Goal: Information Seeking & Learning: Learn about a topic

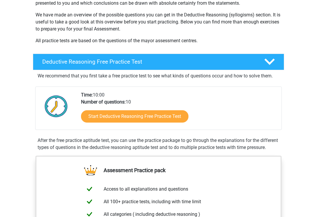
scroll to position [89, 0]
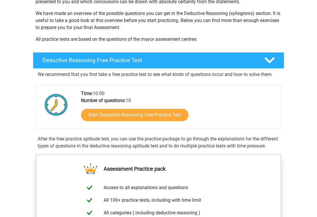
click at [97, 113] on link "Start Deductive Reasoning Free Practice Test" at bounding box center [135, 115] width 108 height 12
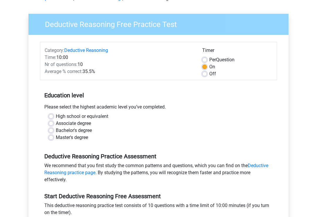
scroll to position [33, 0]
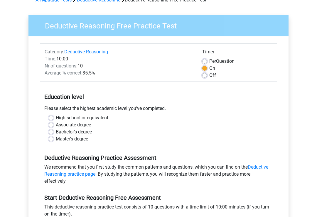
click at [52, 113] on div "Please select the highest academic level you’ve completed." at bounding box center [158, 109] width 237 height 9
click at [53, 112] on div "Please select the highest academic level you’ve completed." at bounding box center [158, 109] width 237 height 9
click at [56, 116] on label "High school or equivalent" at bounding box center [82, 118] width 53 height 7
click at [53, 116] on input "High school or equivalent" at bounding box center [51, 118] width 5 height 6
radio input "true"
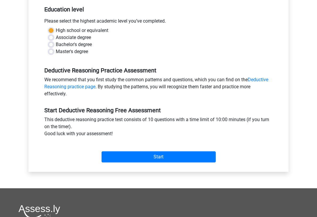
scroll to position [120, 0]
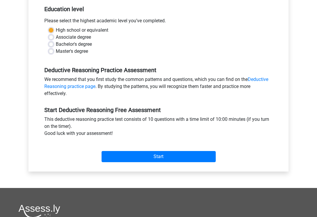
click at [164, 161] on input "Start" at bounding box center [159, 157] width 114 height 11
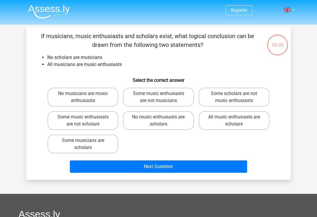
click at [173, 122] on label "No music enthusiasts are scholars" at bounding box center [158, 120] width 71 height 19
click at [162, 121] on input "No music enthusiasts are scholars" at bounding box center [161, 119] width 4 height 4
radio input "true"
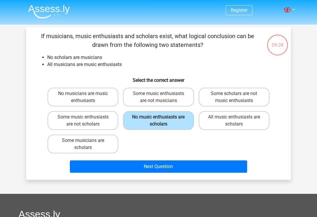
click at [213, 166] on button "Next Question" at bounding box center [159, 167] width 178 height 12
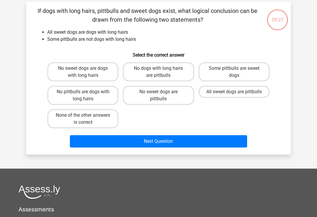
scroll to position [27, 0]
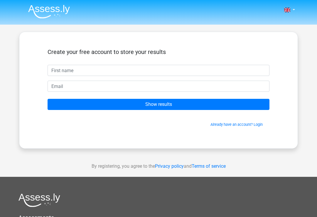
scroll to position [27, 0]
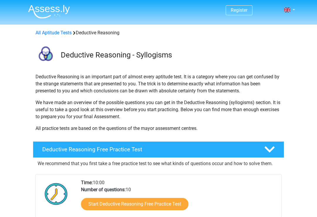
scroll to position [99, 0]
